Goal: Information Seeking & Learning: Find specific fact

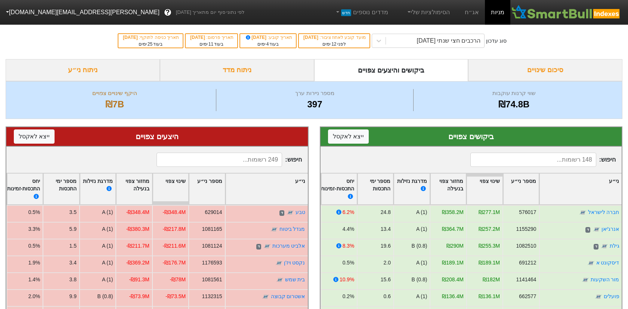
scroll to position [112, 0]
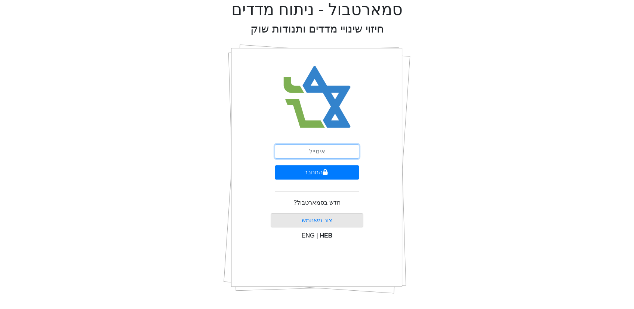
click at [328, 150] on input "email" at bounding box center [317, 151] width 84 height 14
type input "[EMAIL_ADDRESS][DOMAIN_NAME]"
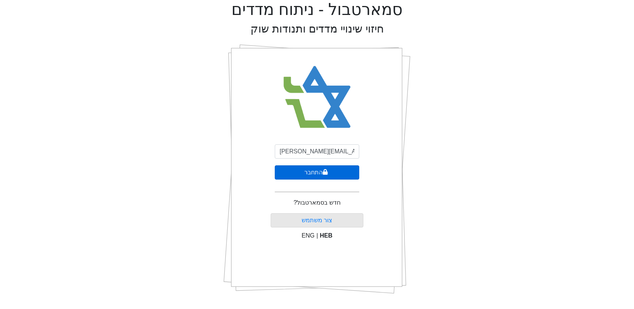
click at [318, 173] on button "התחבר" at bounding box center [317, 172] width 84 height 14
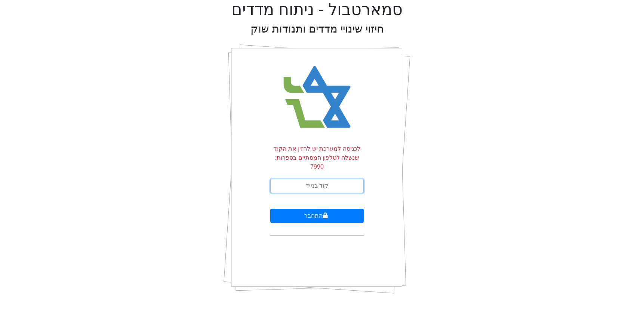
click at [316, 179] on input "text" at bounding box center [316, 186] width 93 height 14
type input "459476"
click at [270, 209] on button "התחבר" at bounding box center [316, 216] width 93 height 14
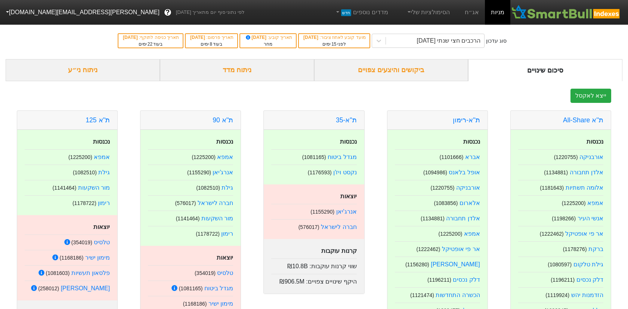
click at [390, 70] on div "ביקושים והיצעים צפויים" at bounding box center [391, 70] width 154 height 22
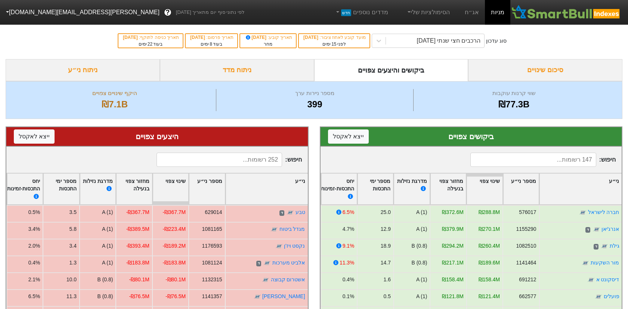
click at [525, 156] on input at bounding box center [534, 160] width 126 height 14
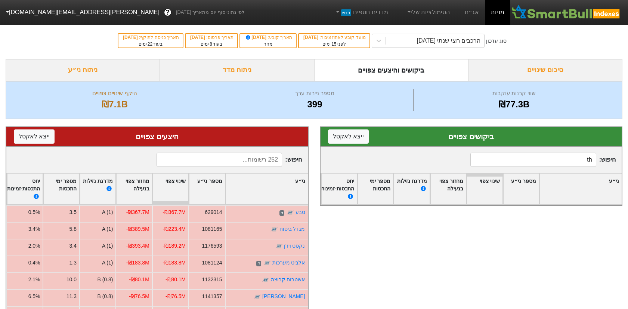
type input "t"
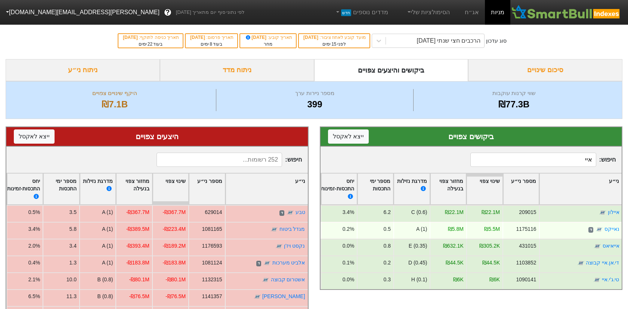
scroll to position [75, 0]
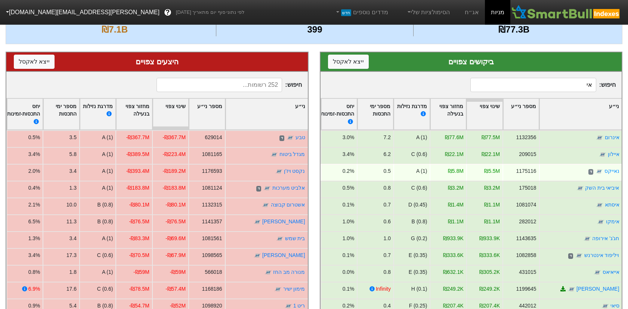
type input "א"
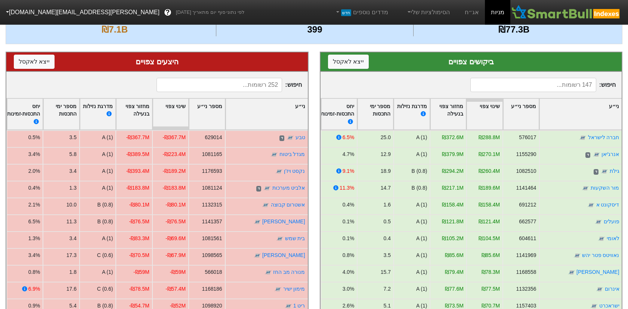
click at [250, 86] on input at bounding box center [220, 85] width 126 height 14
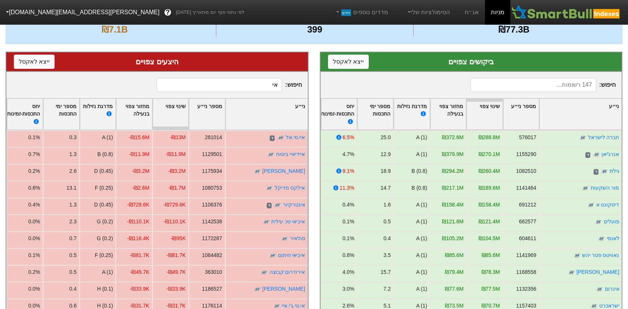
type input "א"
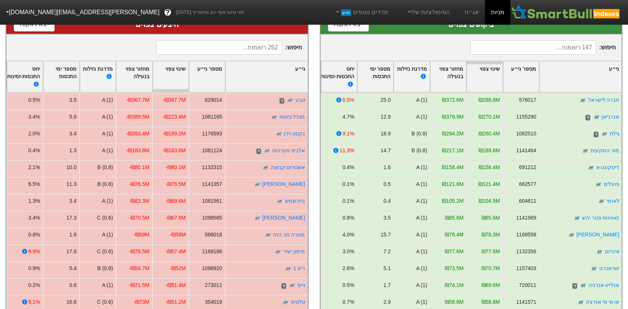
scroll to position [0, 0]
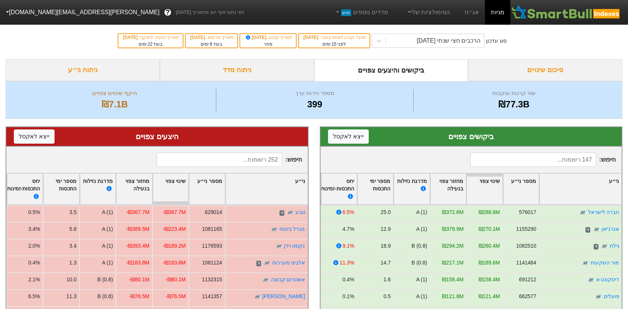
click at [496, 157] on input at bounding box center [534, 160] width 126 height 14
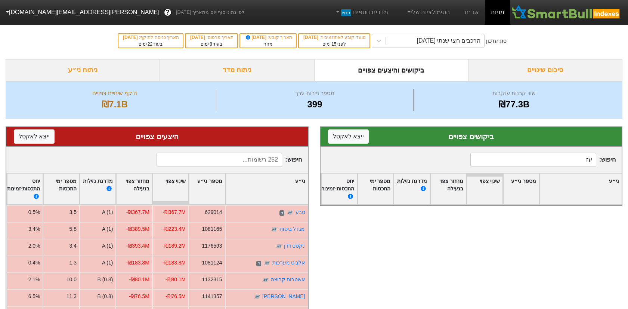
type input "ע"
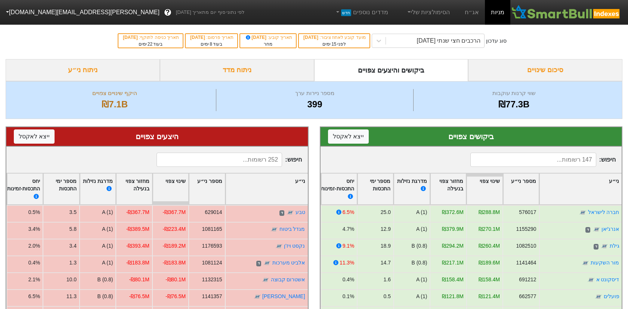
click at [259, 160] on input at bounding box center [220, 160] width 126 height 14
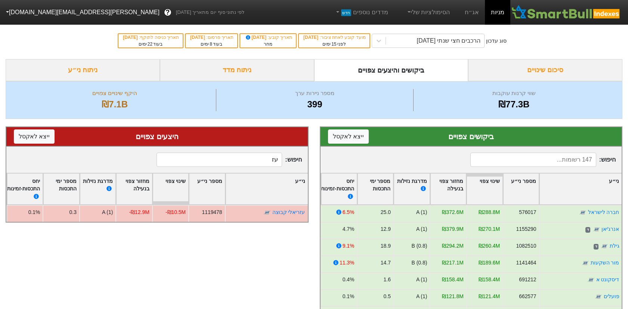
type input "ע"
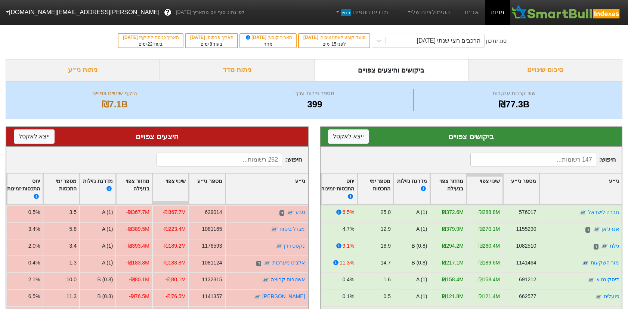
click at [567, 160] on input at bounding box center [534, 160] width 126 height 14
type input "ב"
click at [266, 157] on input at bounding box center [220, 160] width 126 height 14
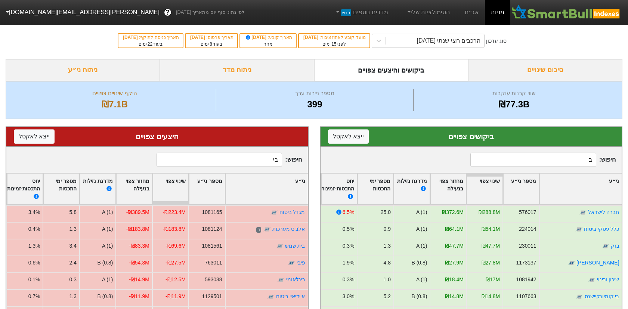
type input "ב"
click at [543, 158] on input "ב" at bounding box center [534, 160] width 126 height 14
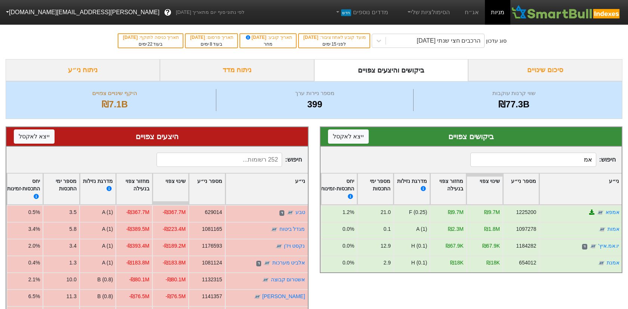
type input "א"
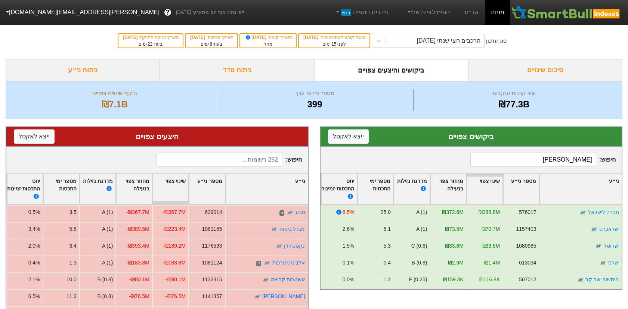
type input "י"
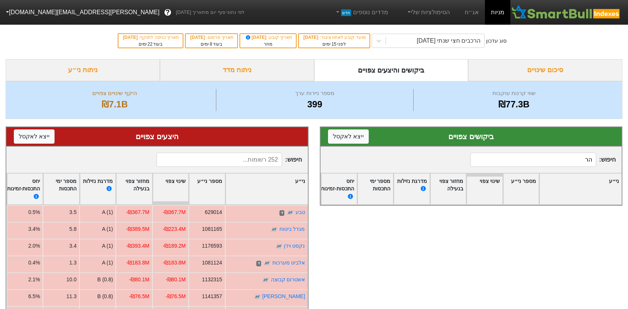
type input "ה"
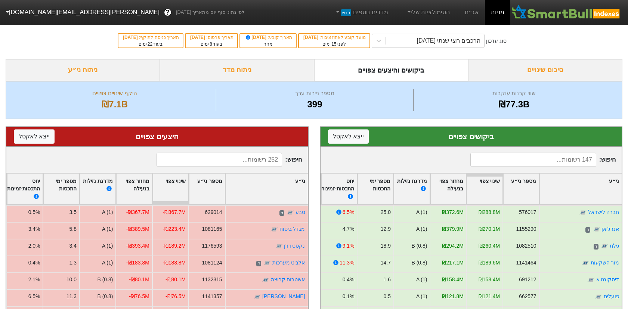
click at [255, 159] on input at bounding box center [220, 160] width 126 height 14
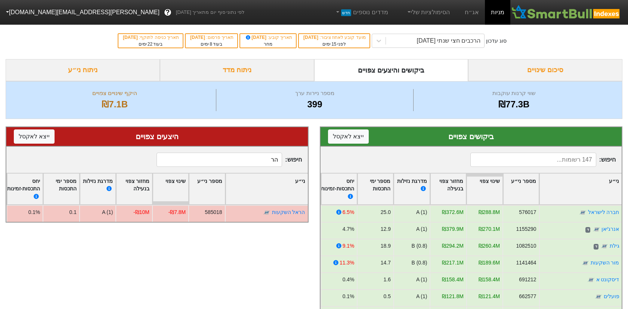
type input "ה"
type input "מ"
type input "ה"
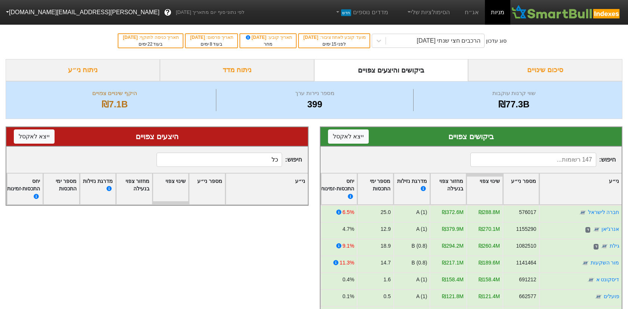
type input "כ"
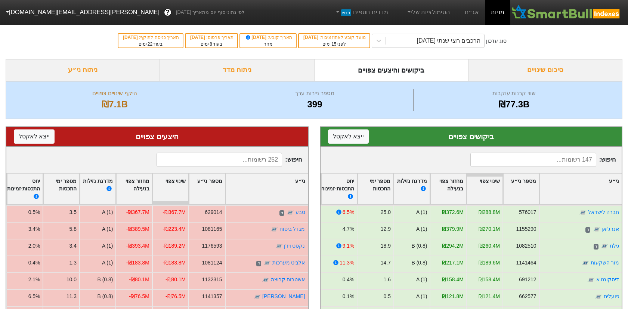
click at [533, 160] on input at bounding box center [534, 160] width 126 height 14
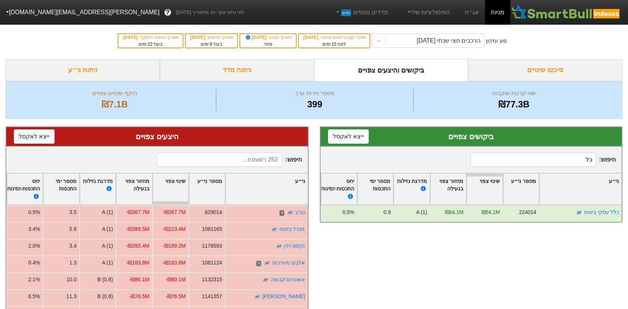
type input "כ"
